Goal: Information Seeking & Learning: Learn about a topic

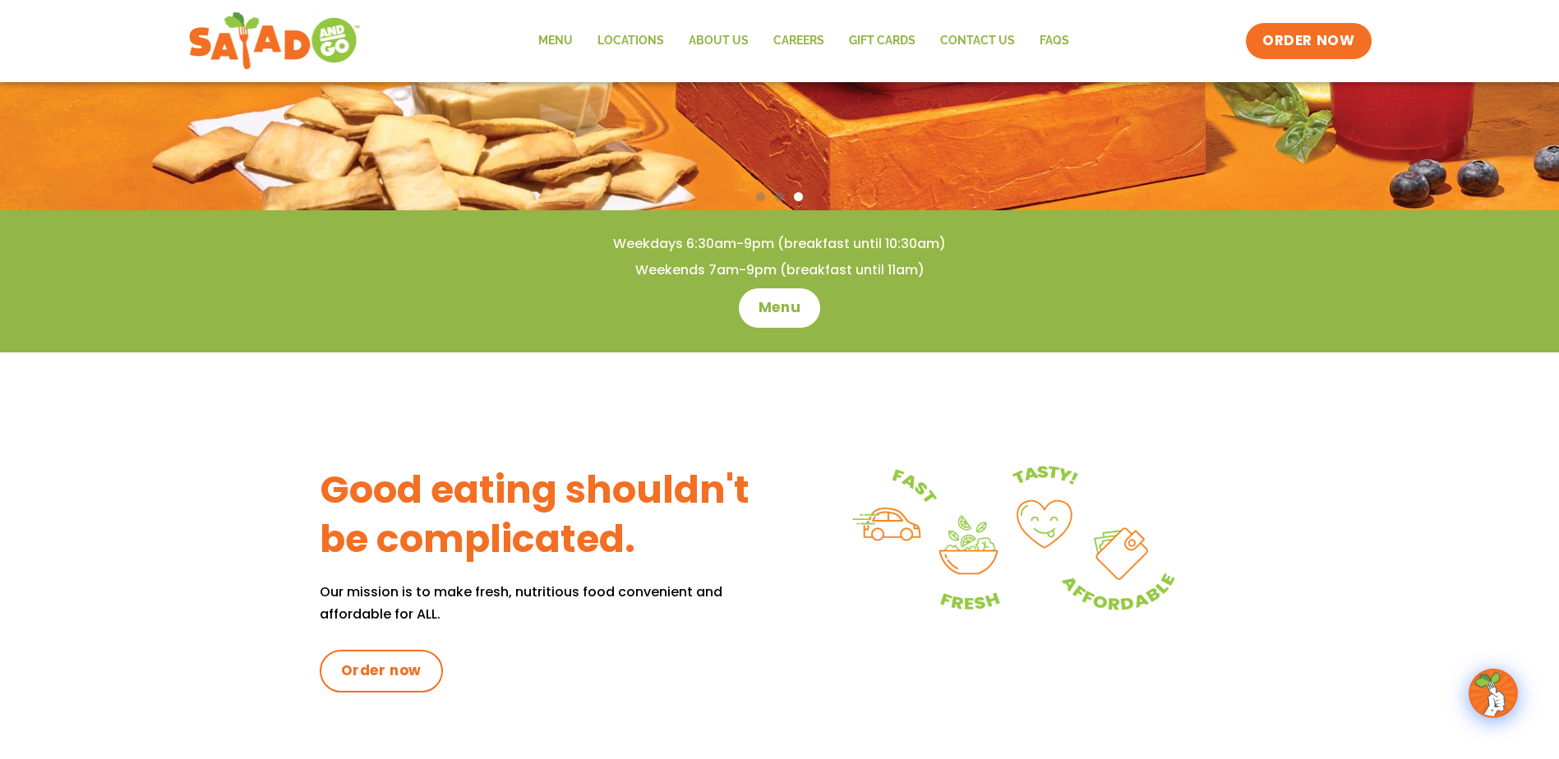
scroll to position [247, 0]
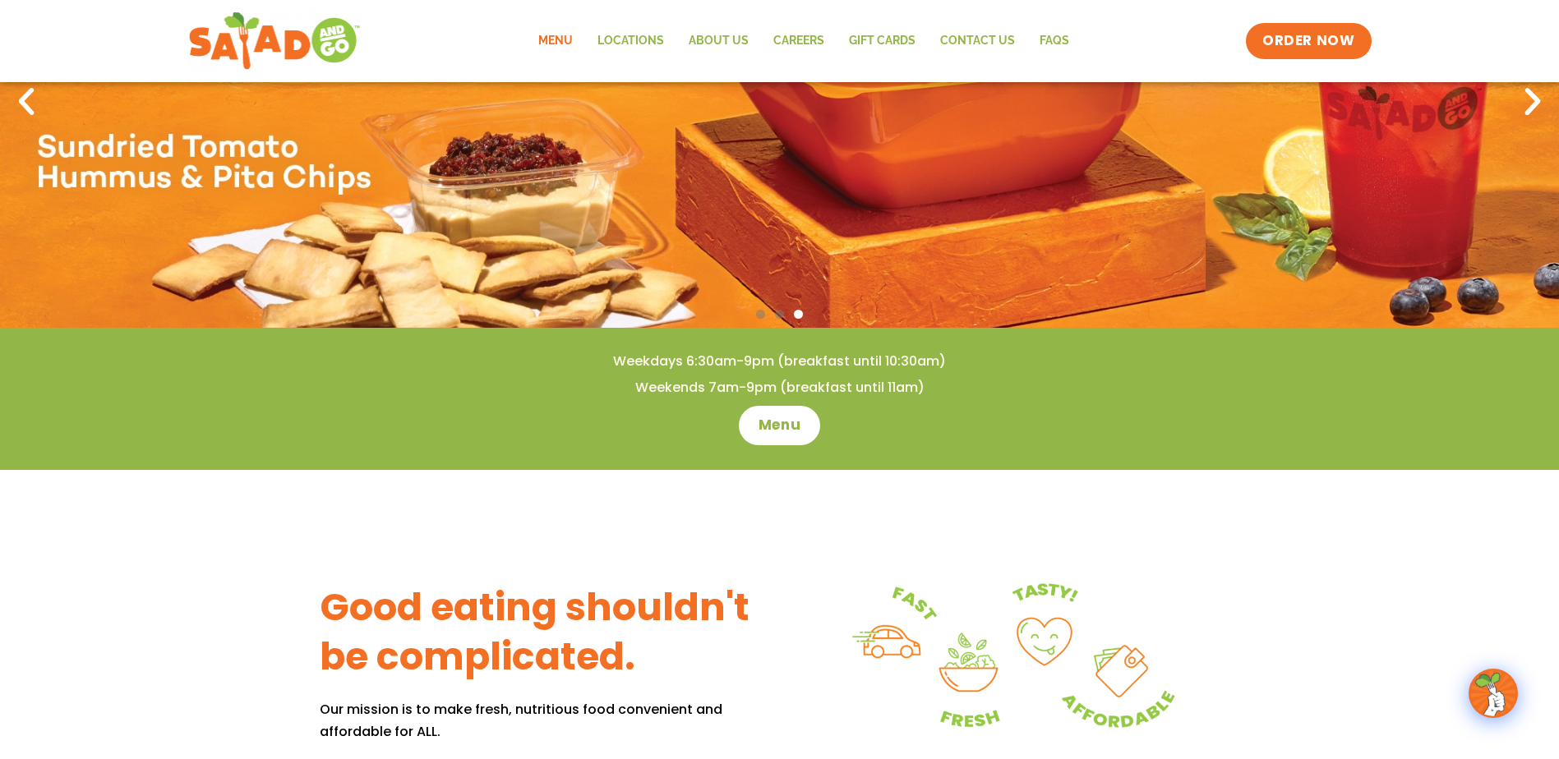
click at [568, 42] on link "Menu" at bounding box center [555, 41] width 59 height 38
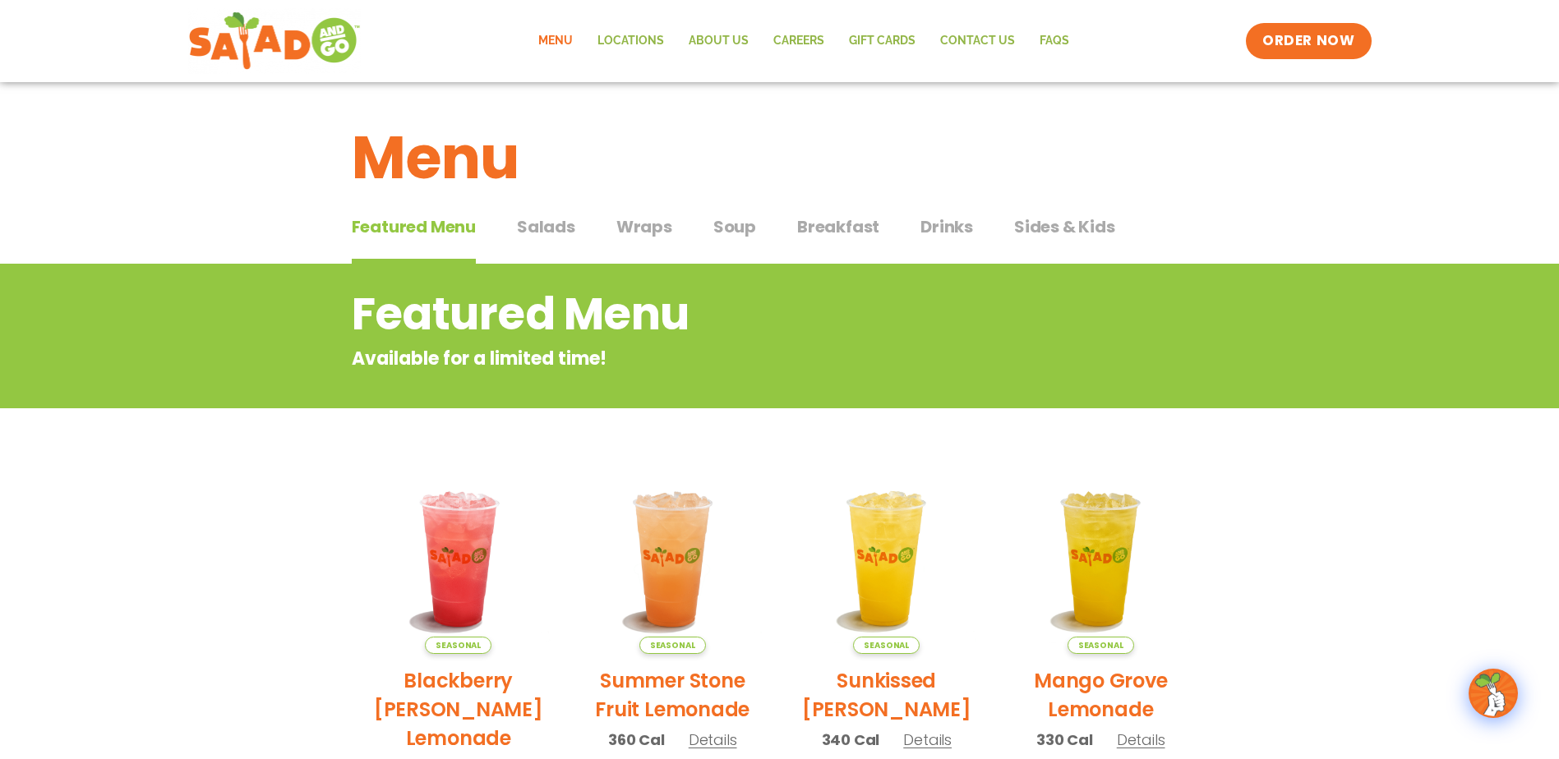
click at [560, 227] on span "Salads" at bounding box center [546, 227] width 58 height 25
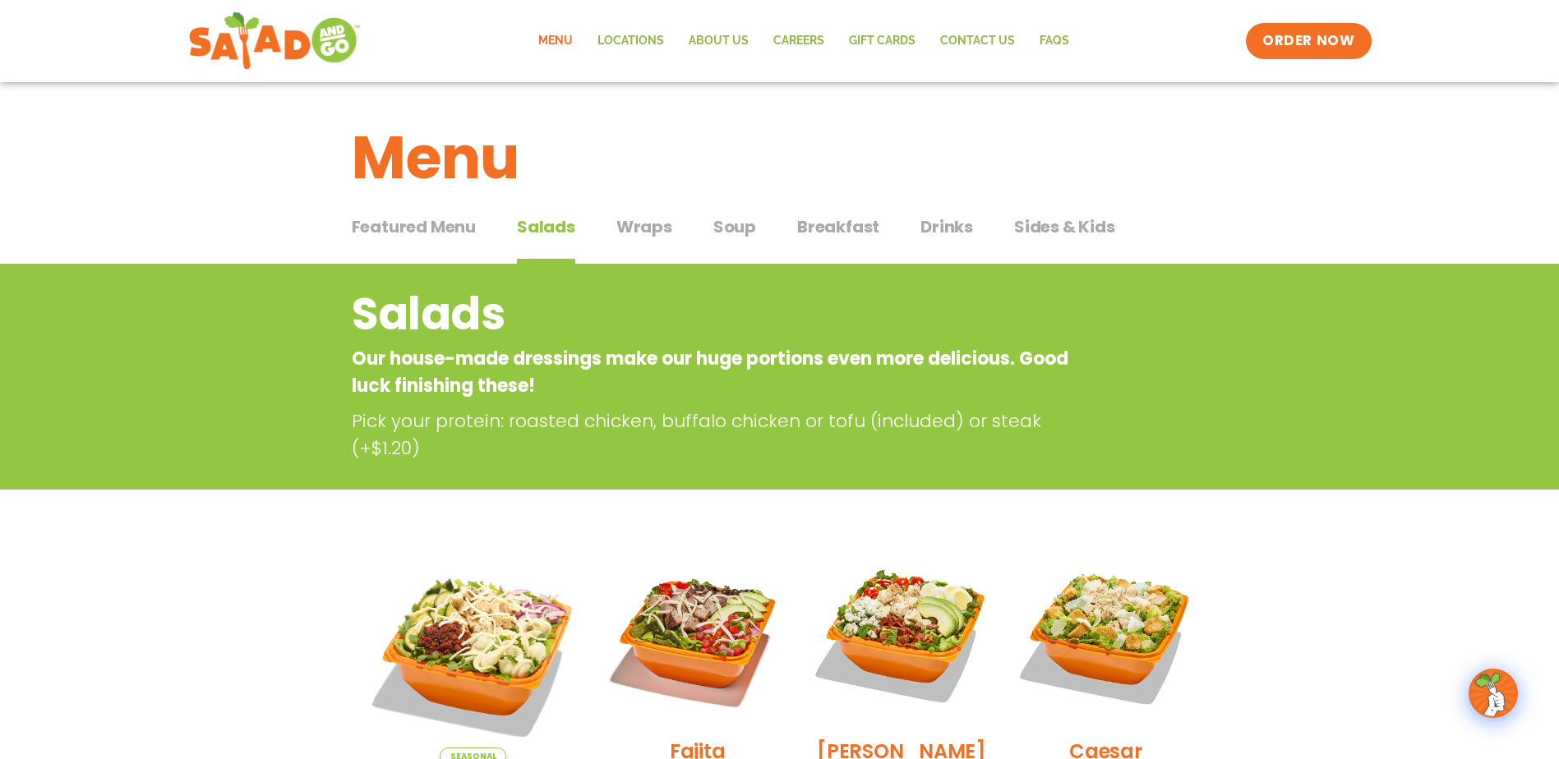
click at [643, 248] on button "Wraps Wraps" at bounding box center [644, 240] width 56 height 50
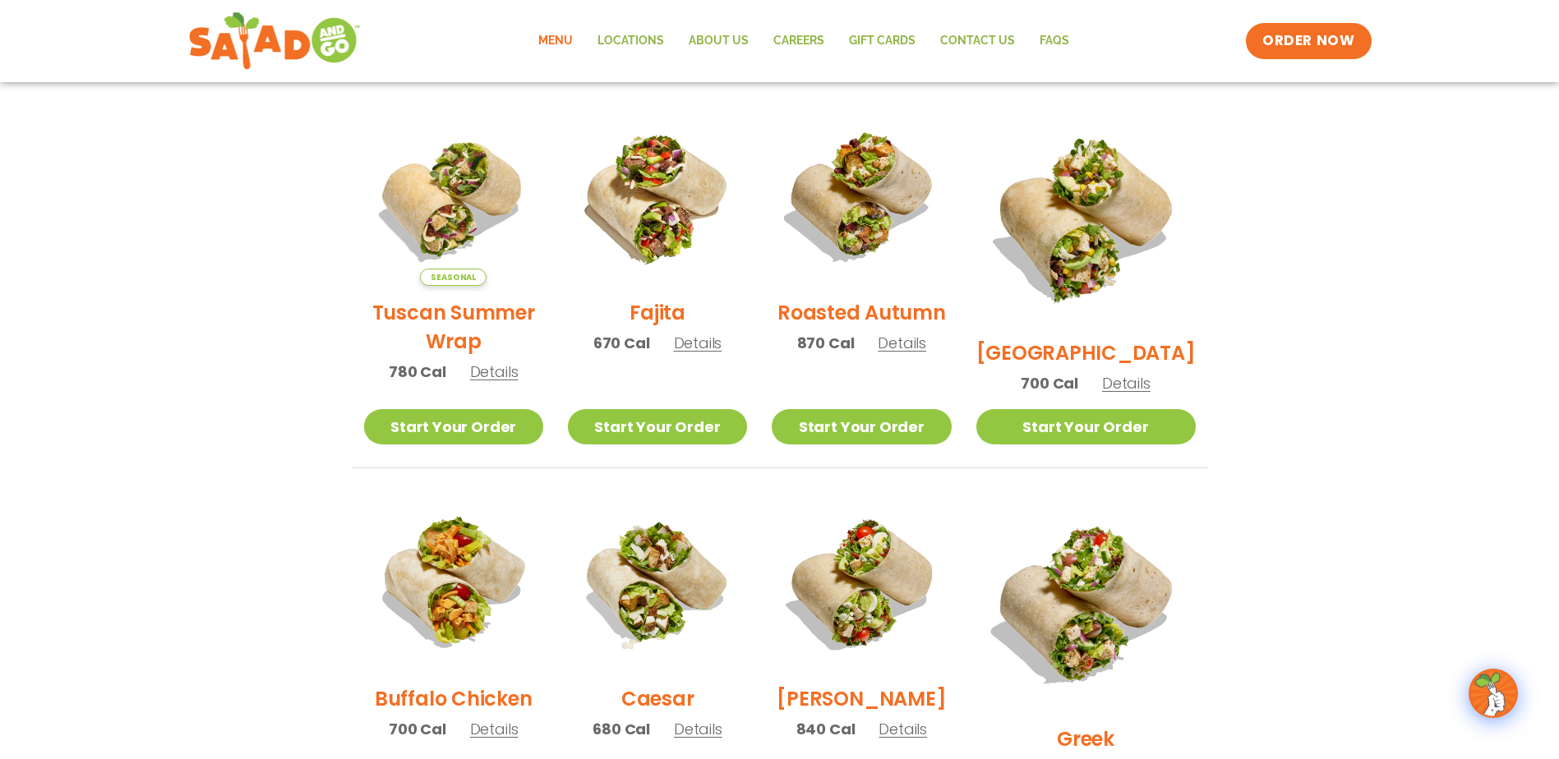
scroll to position [411, 0]
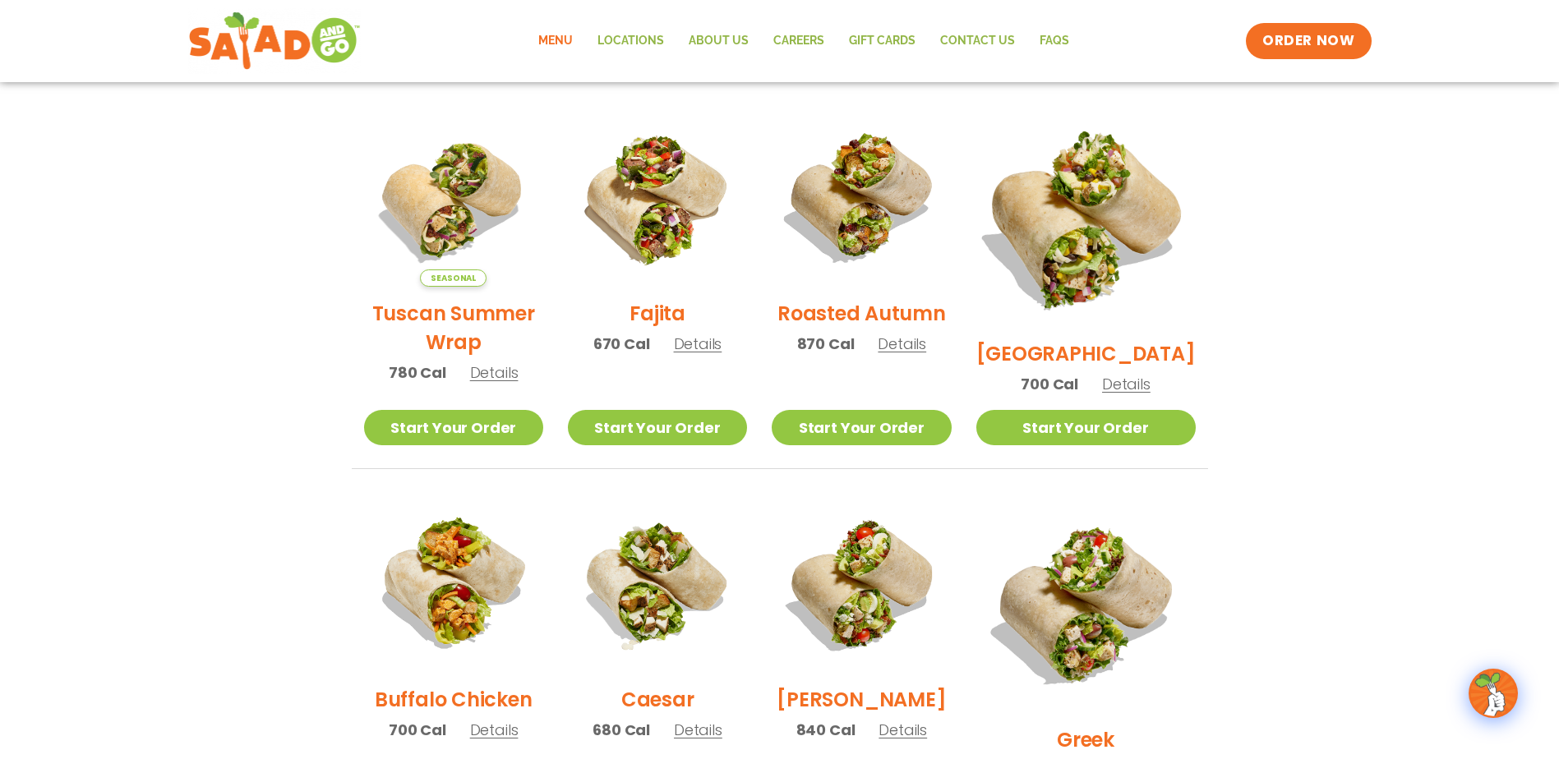
click at [1127, 172] on img at bounding box center [1085, 217] width 257 height 257
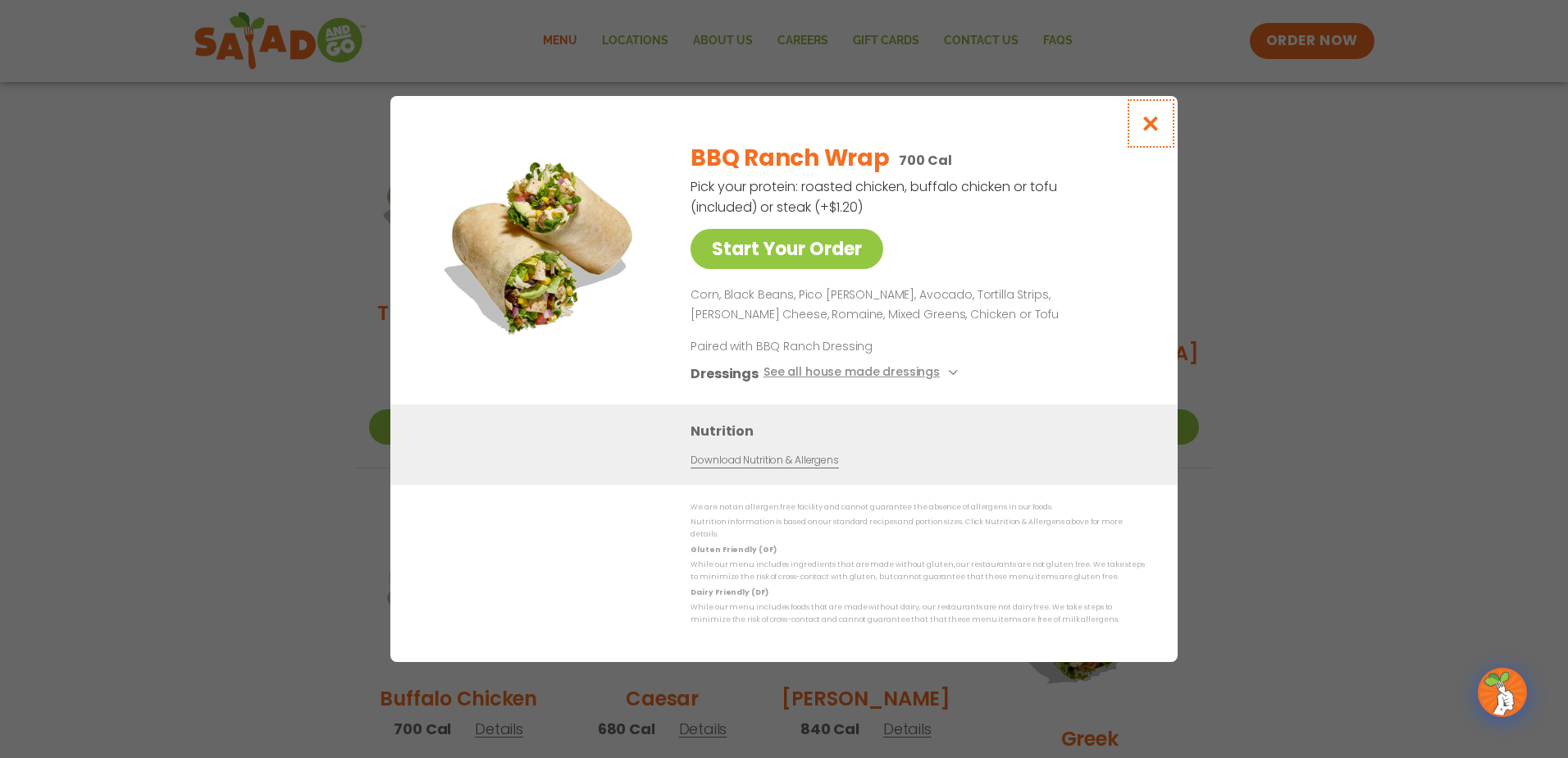
click at [1135, 126] on button "Close modal" at bounding box center [1151, 123] width 53 height 55
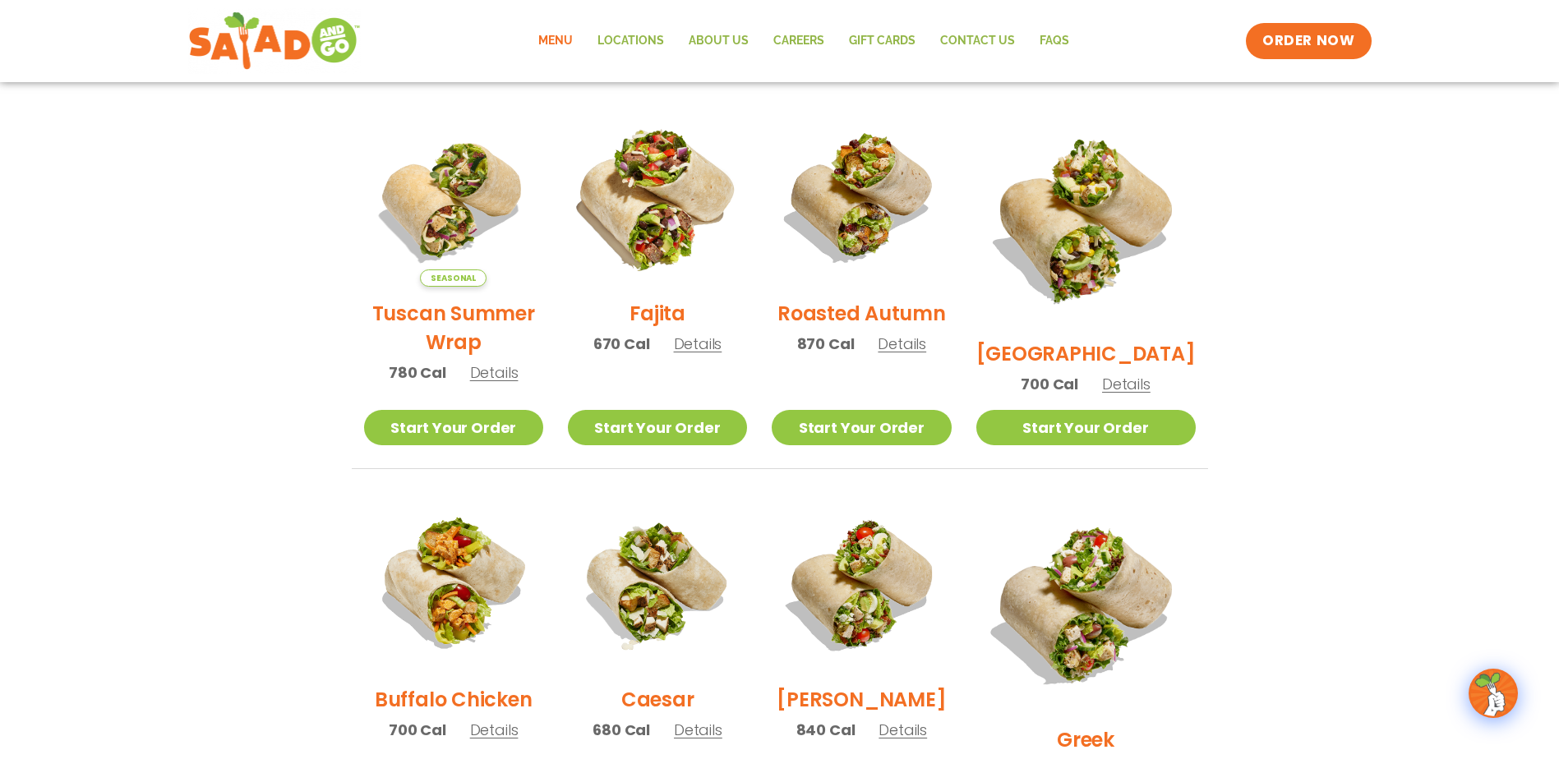
click at [724, 247] on img at bounding box center [657, 197] width 210 height 210
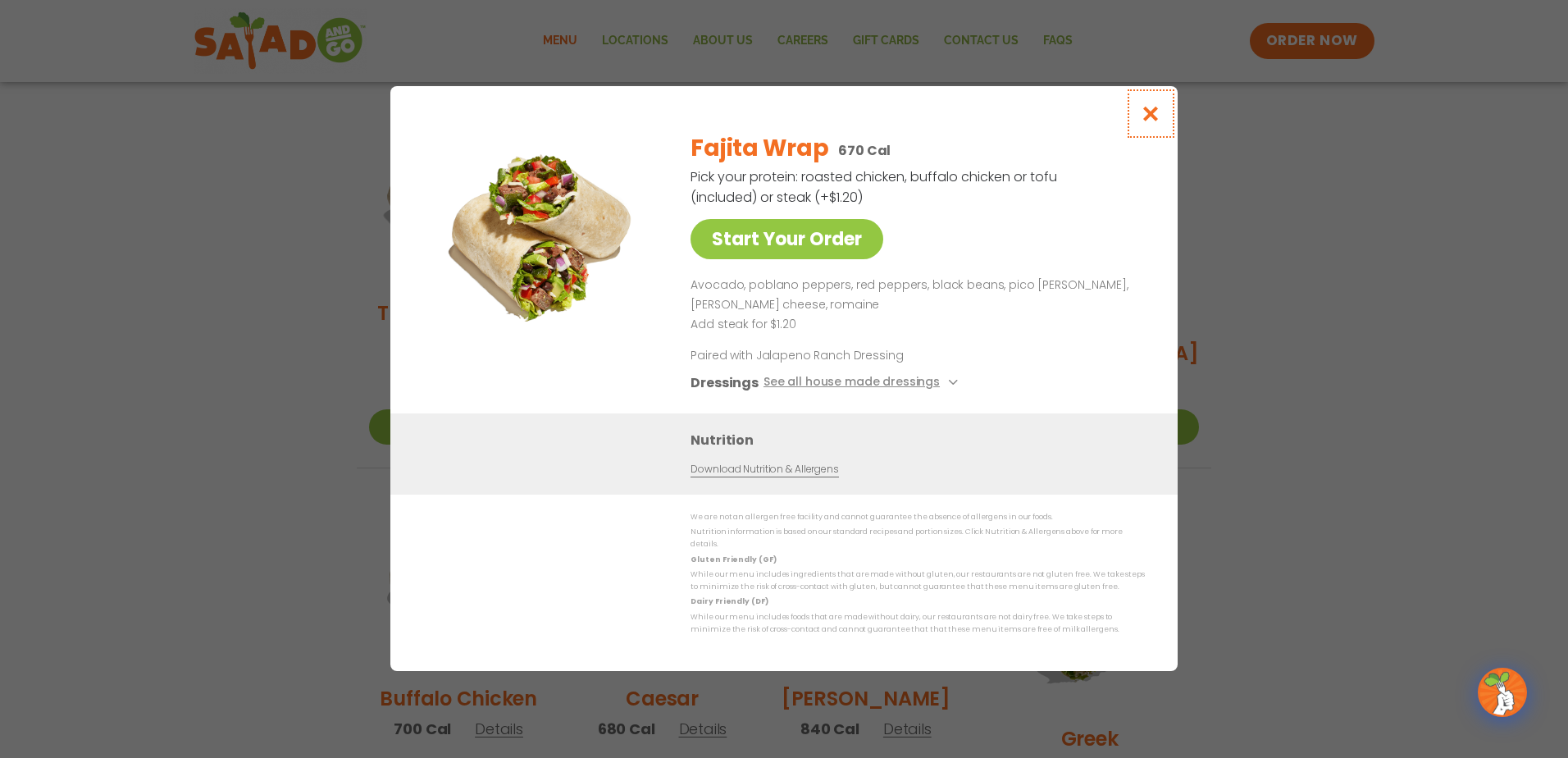
click at [1137, 122] on button "Close modal" at bounding box center [1151, 113] width 53 height 55
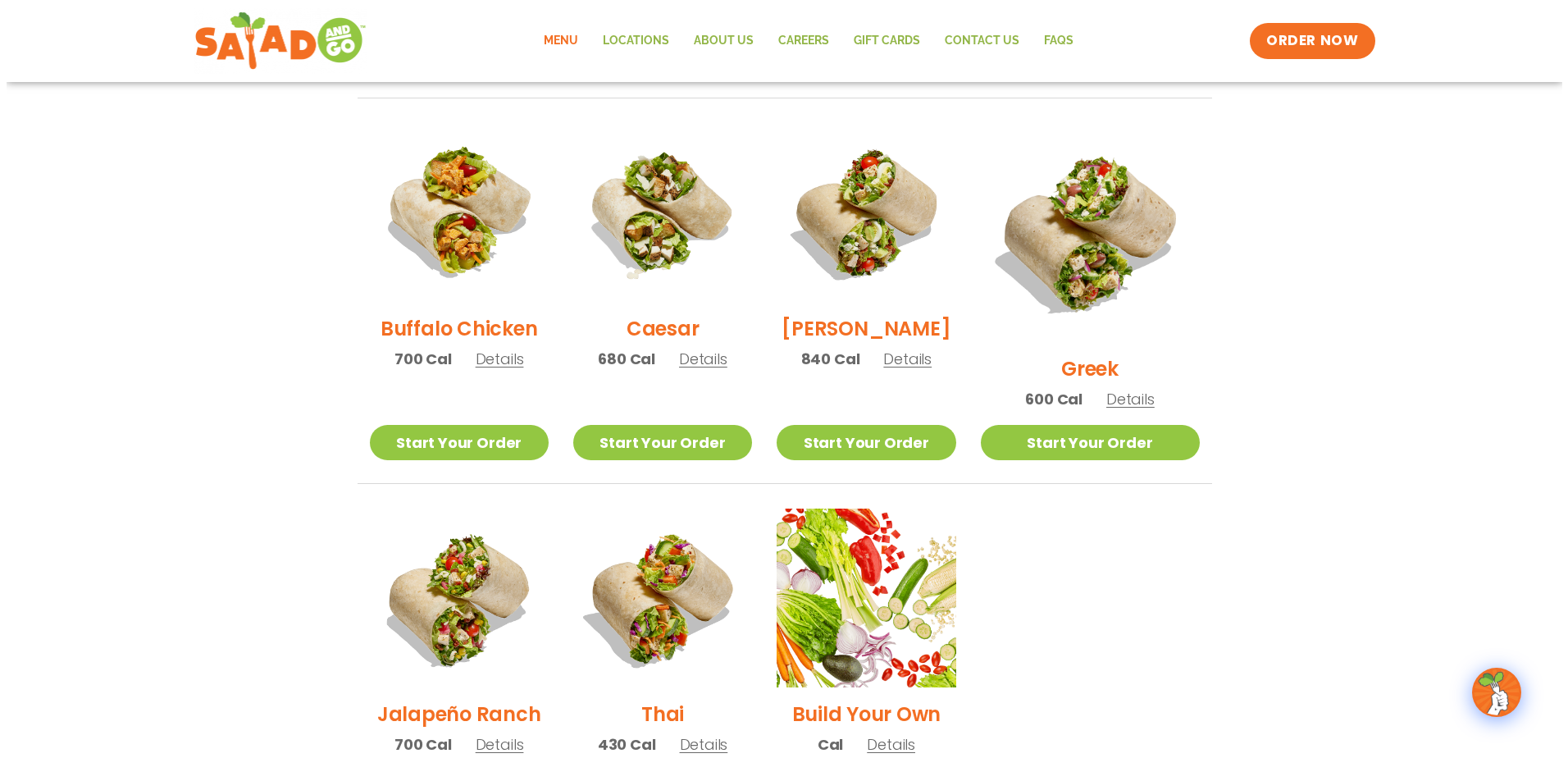
scroll to position [985, 0]
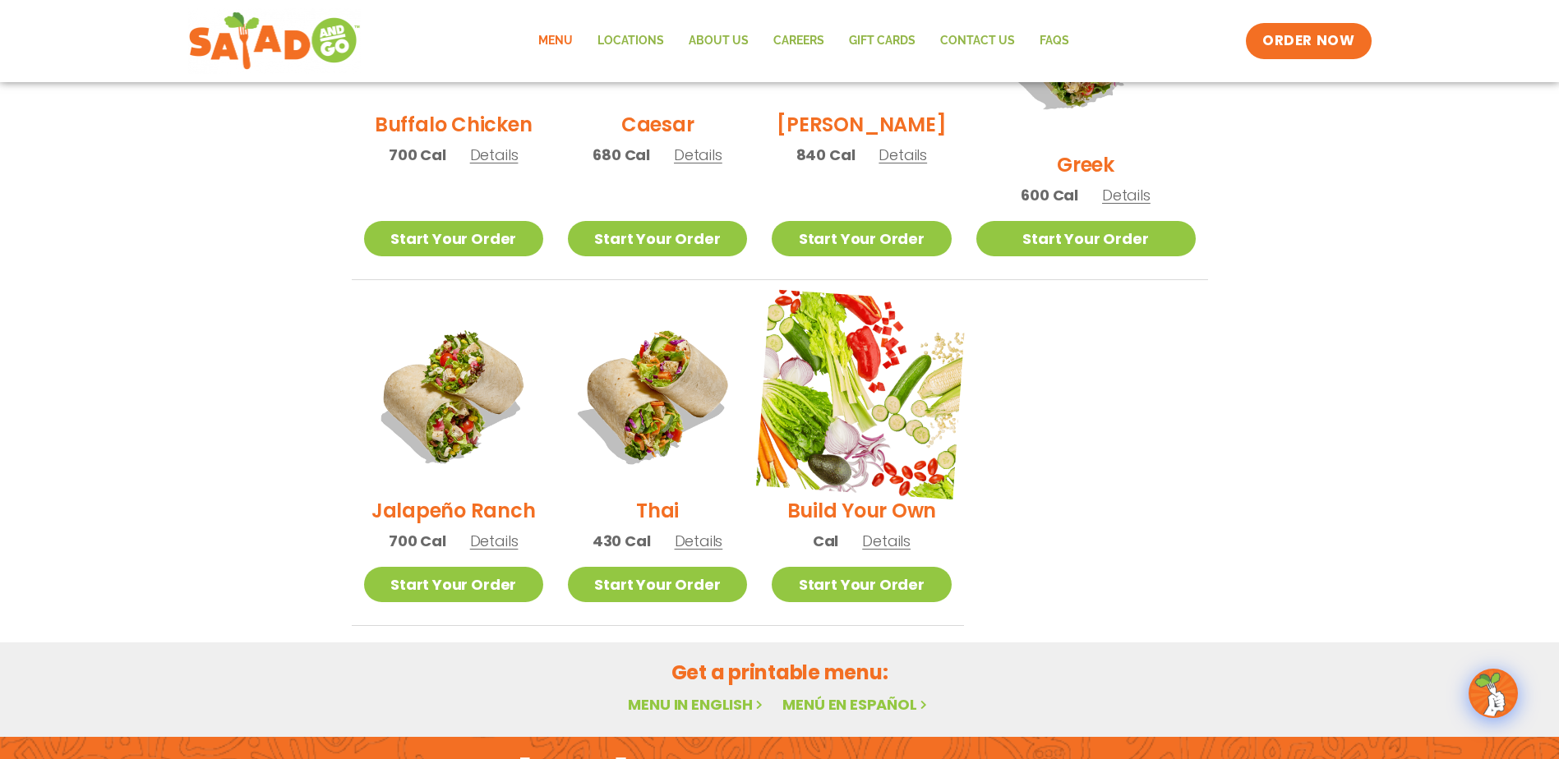
click at [951, 377] on img at bounding box center [861, 394] width 210 height 210
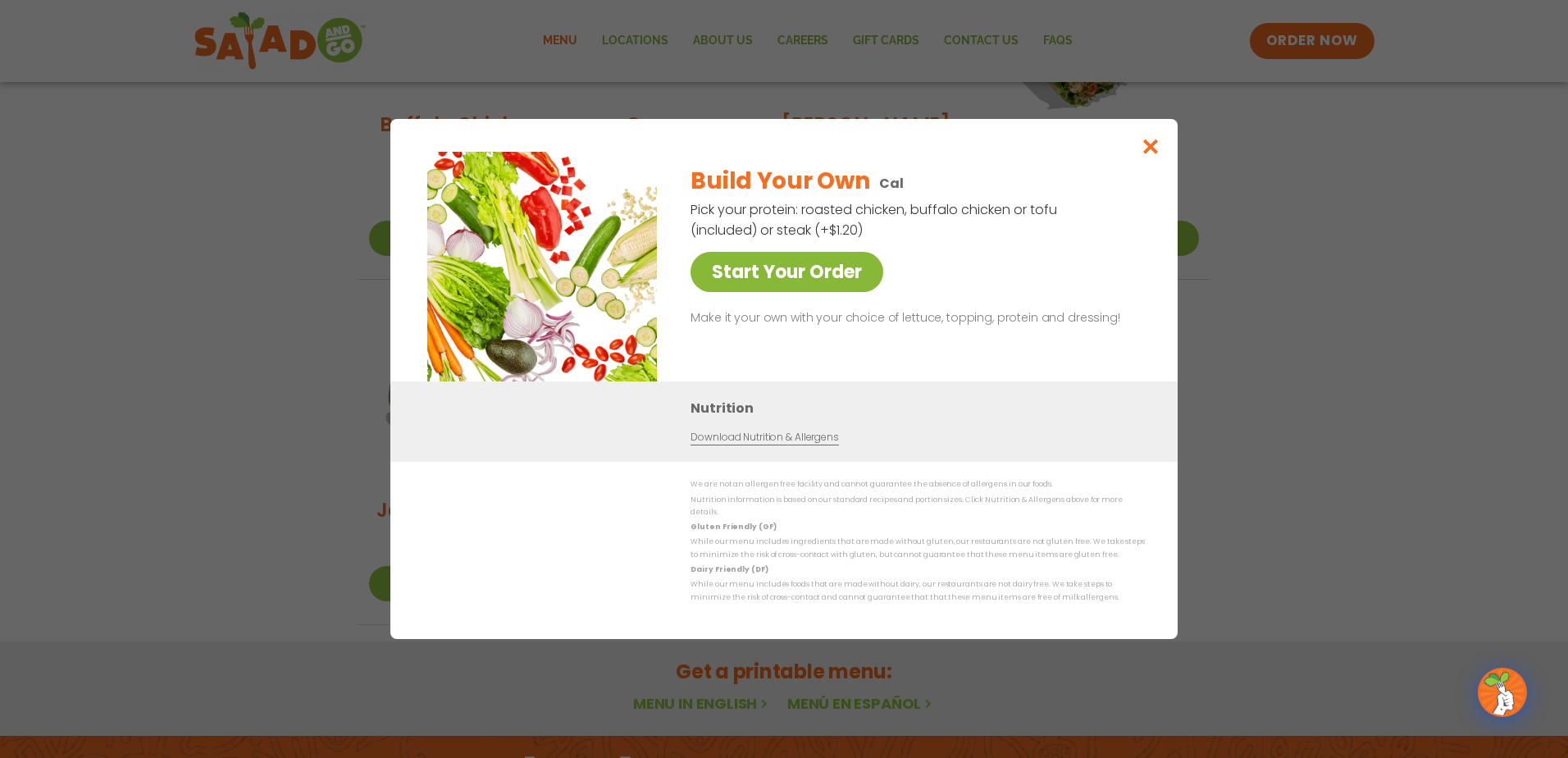
click at [864, 288] on link "Start Your Order" at bounding box center [786, 272] width 193 height 40
